Goal: Navigation & Orientation: Go to known website

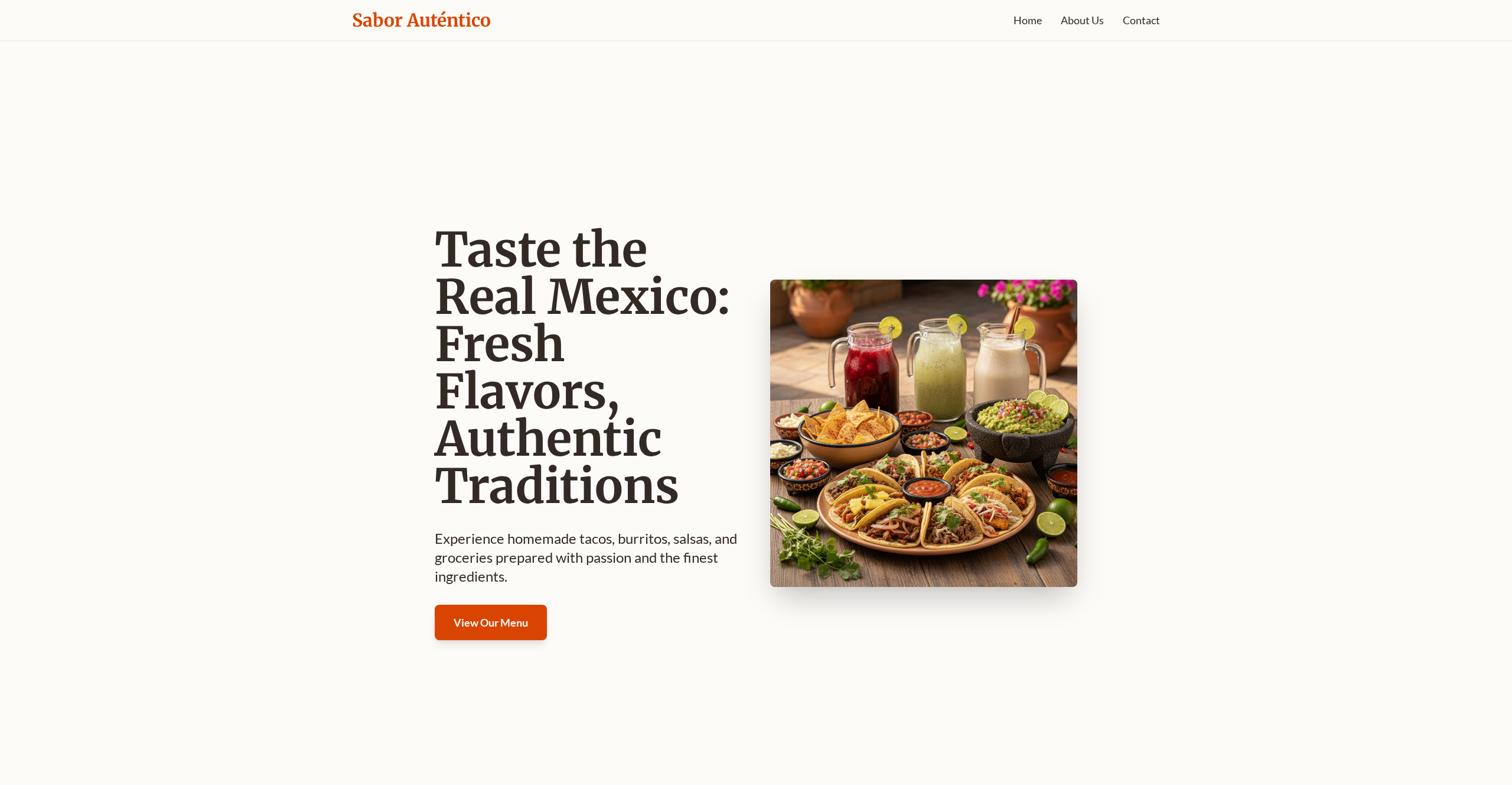
click at [747, 438] on div "Taste the Real Mexico: Fresh Flavors, Authentic Traditions Experience homemade …" at bounding box center [756, 433] width 643 height 414
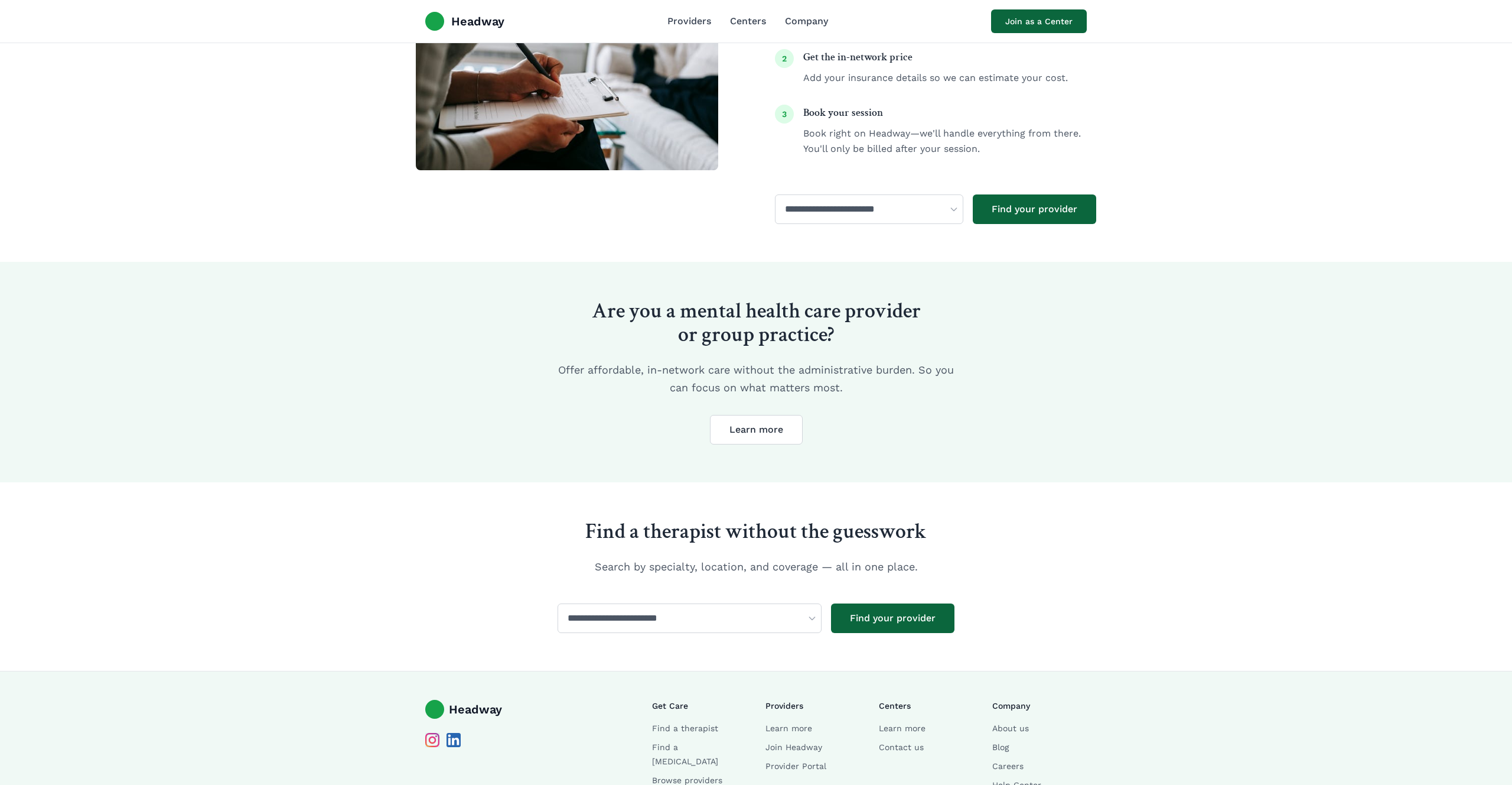
scroll to position [2131, 0]
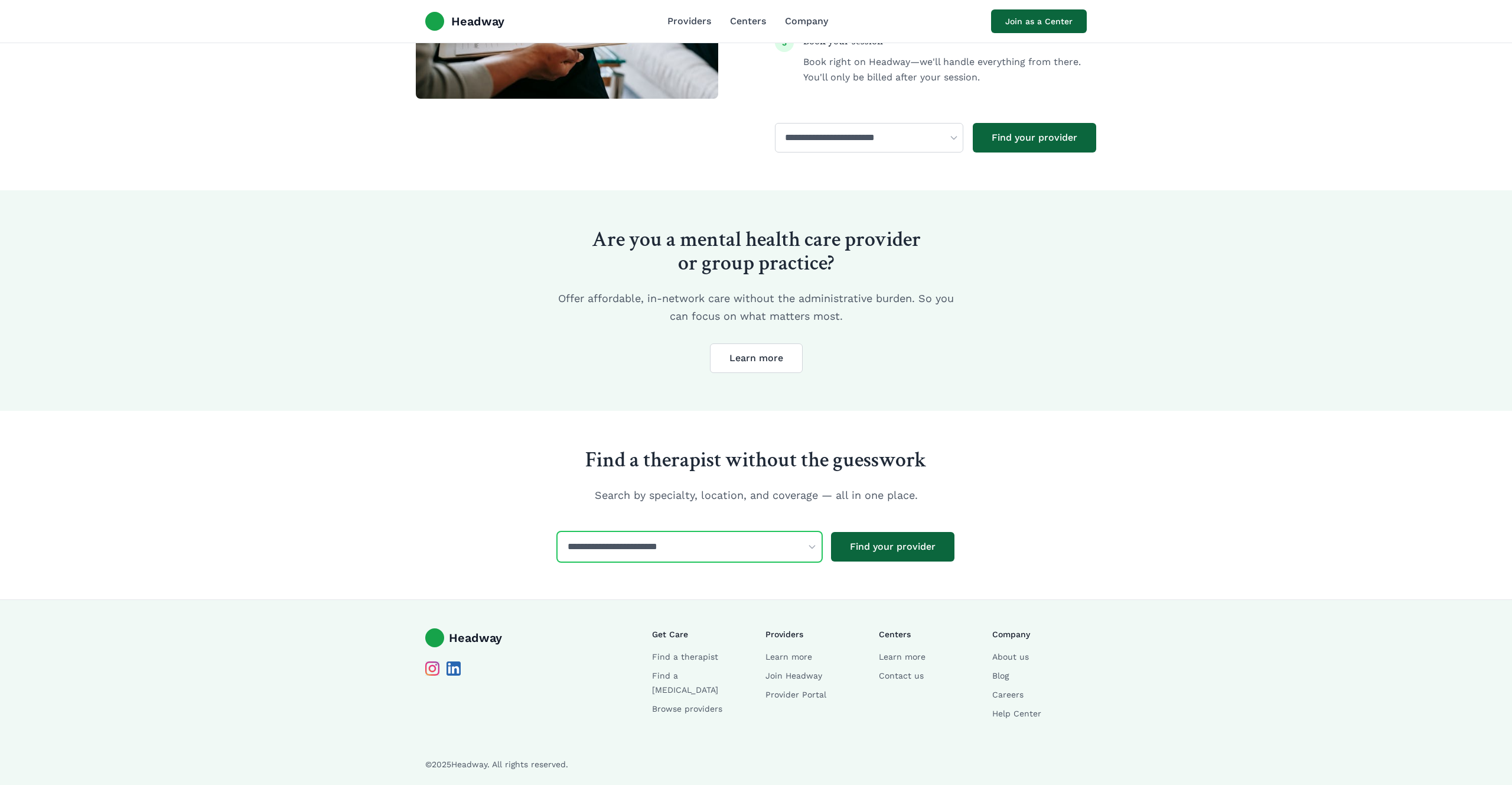
click at [664, 535] on select "**********" at bounding box center [689, 546] width 264 height 29
